Goal: Information Seeking & Learning: Learn about a topic

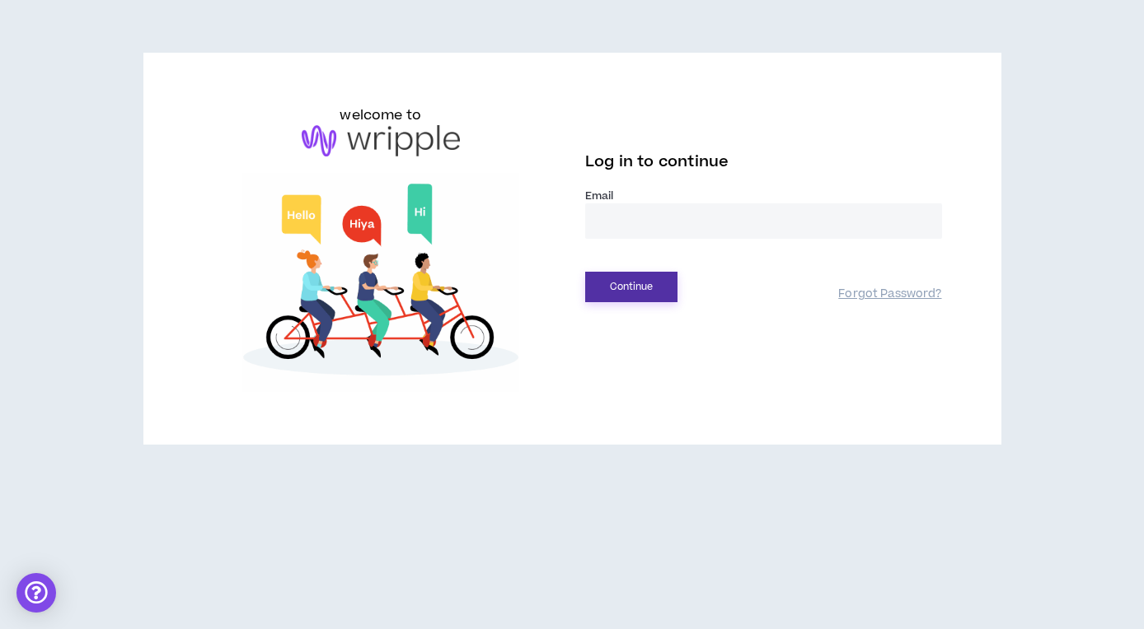
type input "**********"
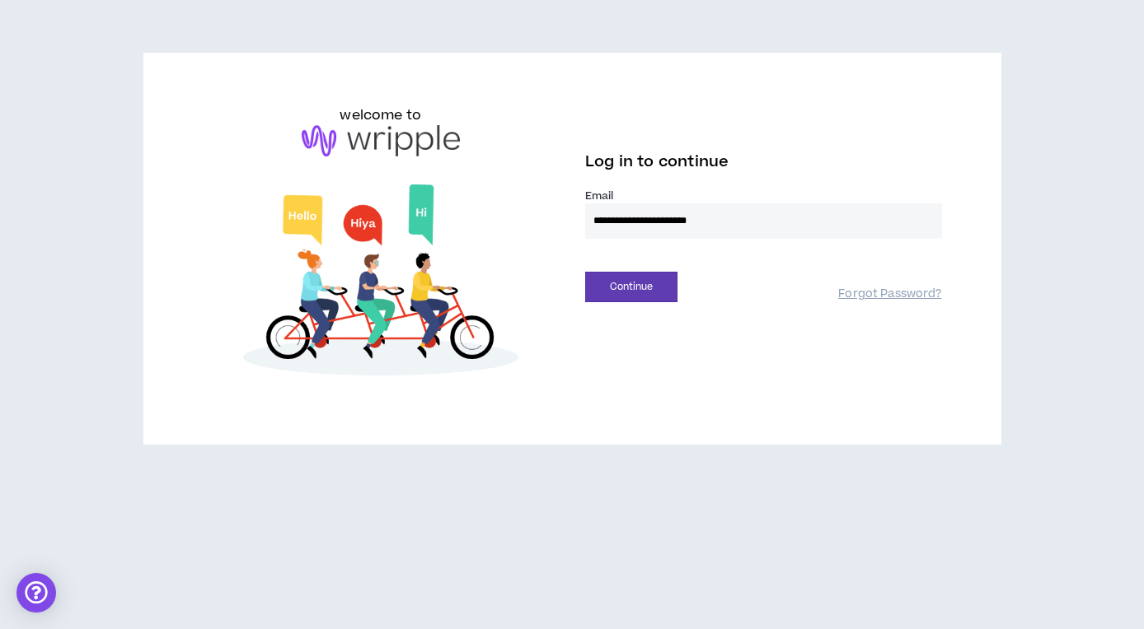
click at [631, 287] on button "Continue" at bounding box center [631, 287] width 92 height 30
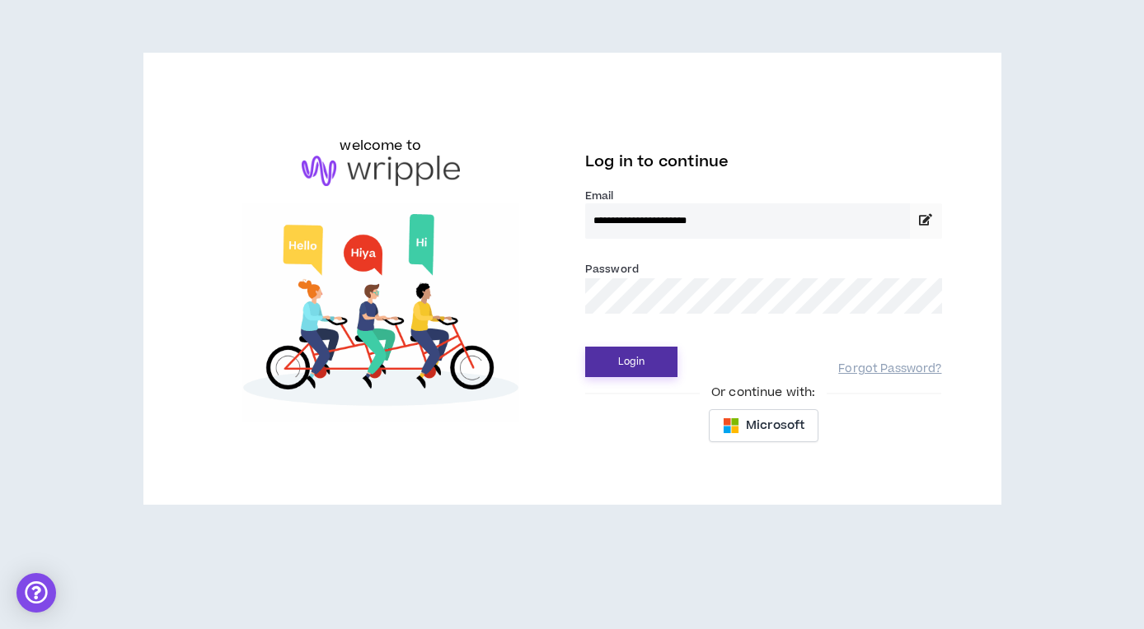
click at [633, 365] on button "Login" at bounding box center [631, 362] width 92 height 30
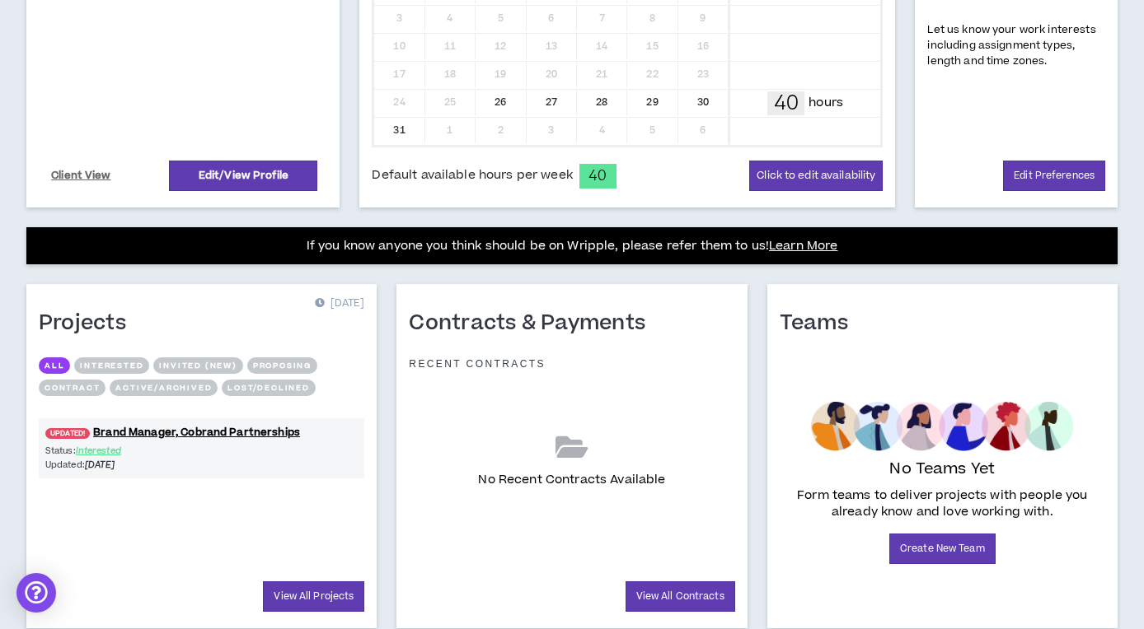
scroll to position [460, 0]
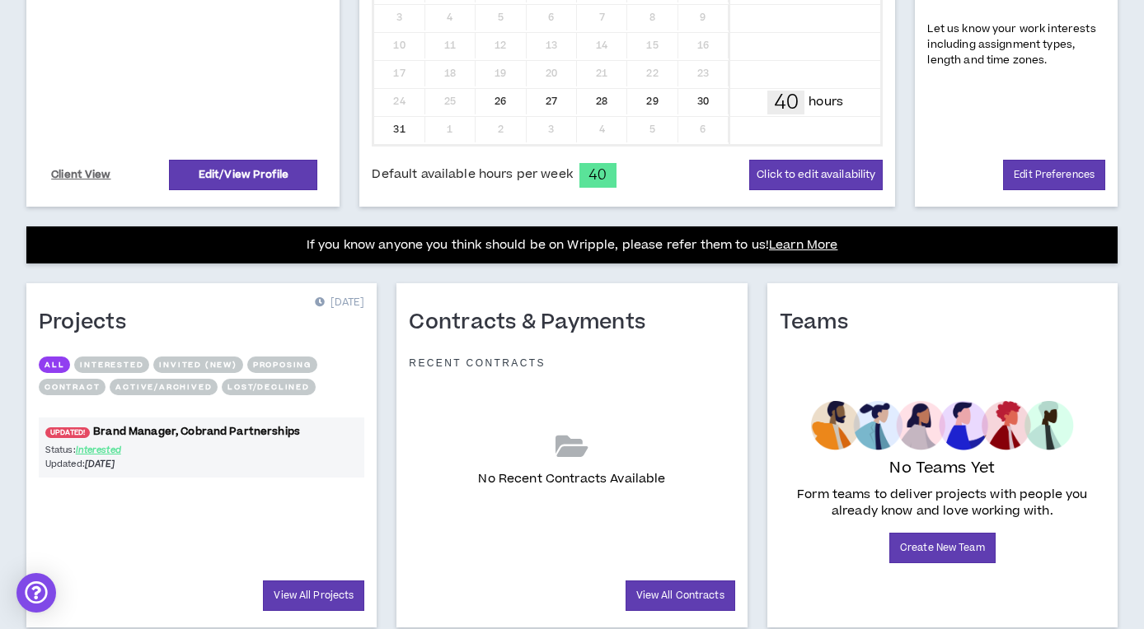
click at [191, 429] on link "UPDATED! Brand Manager, Cobrand Partnerships" at bounding box center [201, 432] width 325 height 16
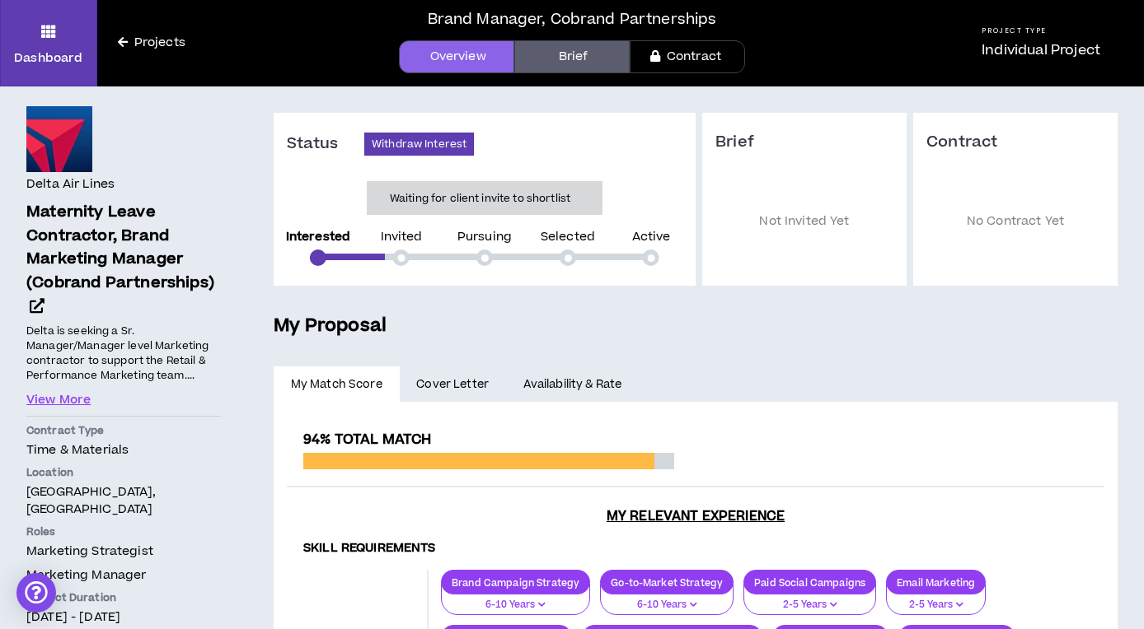
scroll to position [35, 0]
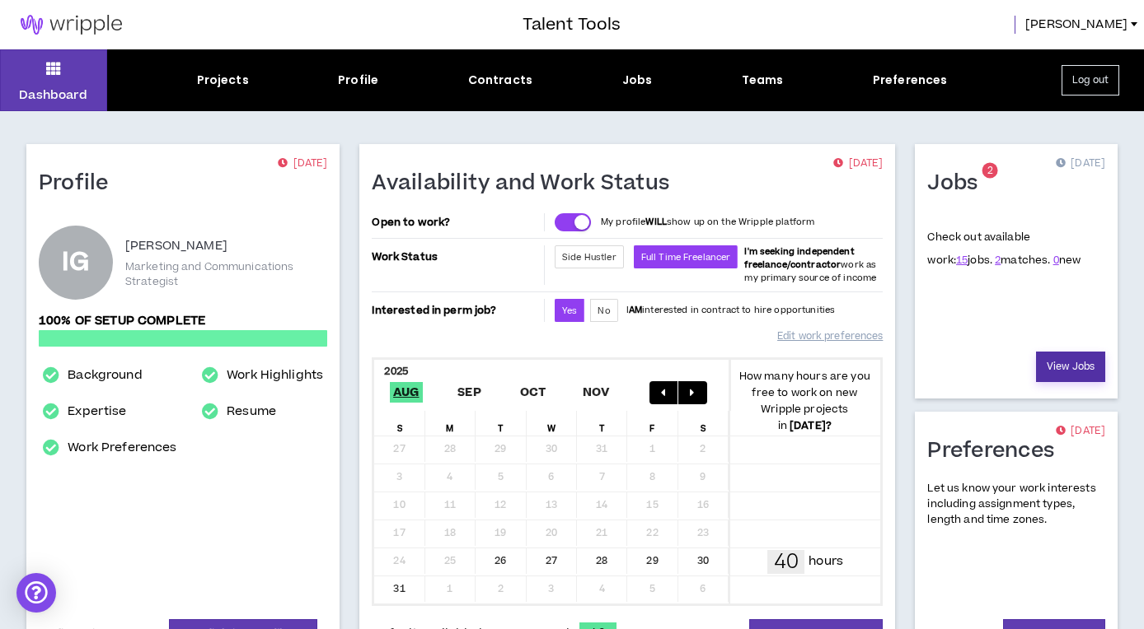
click at [1062, 368] on link "View Jobs" at bounding box center [1070, 367] width 69 height 30
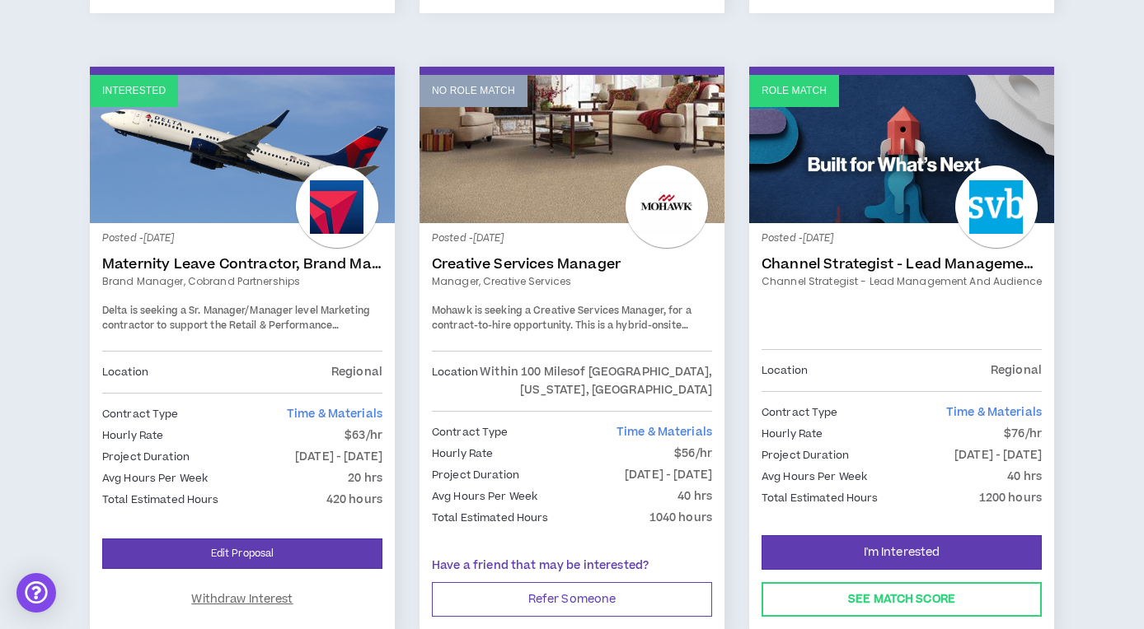
scroll to position [837, 0]
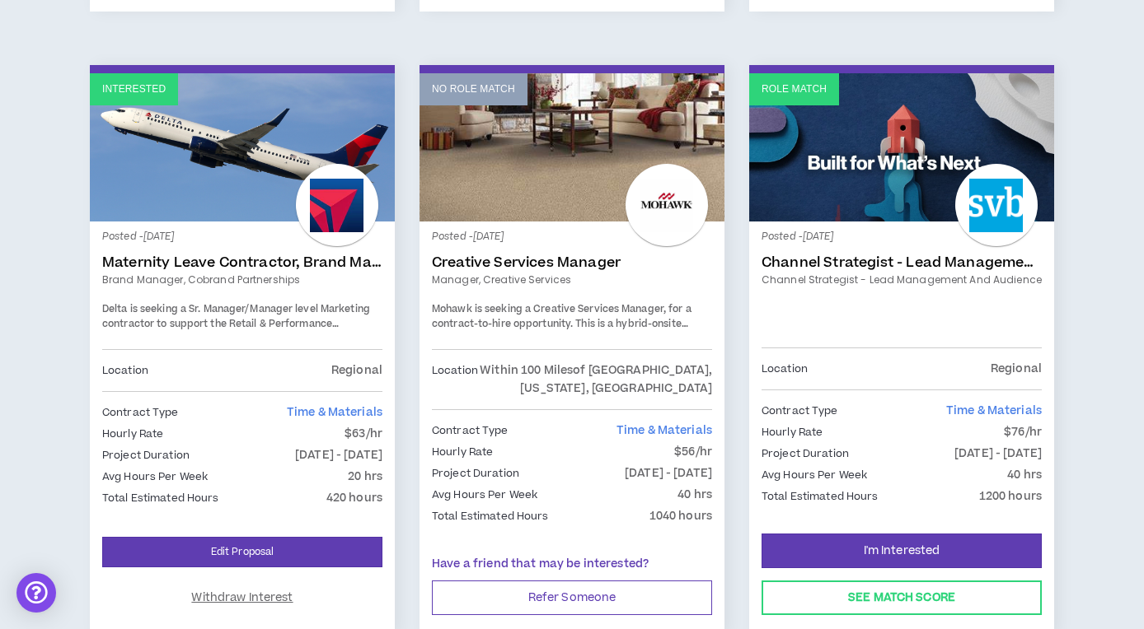
click at [304, 260] on link "Maternity Leave Contractor, Brand Marketing Manager (Cobrand Partnerships)" at bounding box center [242, 263] width 280 height 16
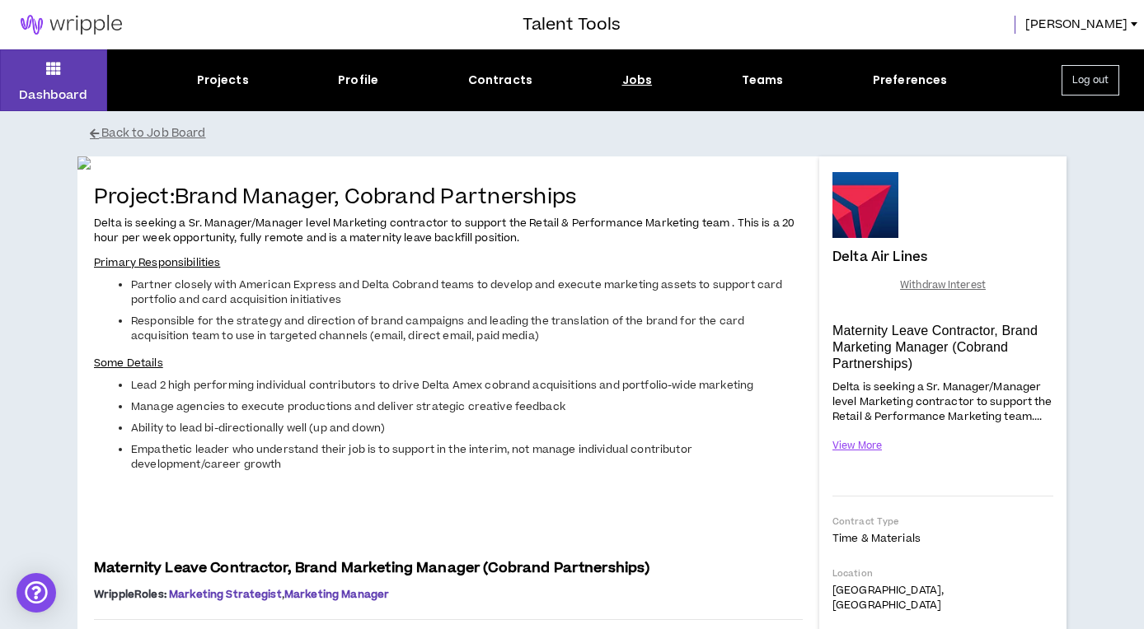
drag, startPoint x: 186, startPoint y: 576, endPoint x: 592, endPoint y: 569, distance: 405.4
click at [592, 210] on h4 "Project: Brand Manager, Cobrand Partnerships" at bounding box center [448, 198] width 709 height 24
copy h4 "Brand Manager, Cobrand Partnerships"
